Goal: Navigation & Orientation: Go to known website

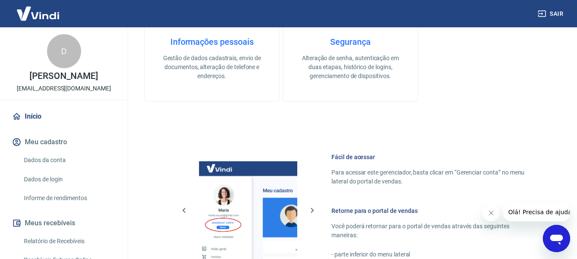
scroll to position [442, 0]
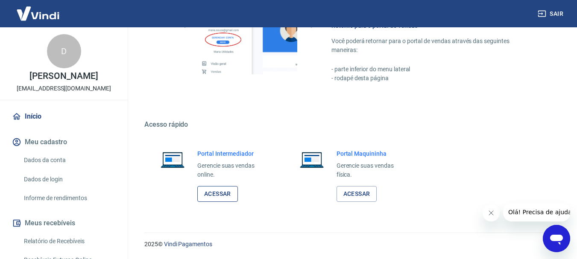
click at [226, 197] on link "Acessar" at bounding box center [217, 194] width 41 height 16
